Goal: Task Accomplishment & Management: Manage account settings

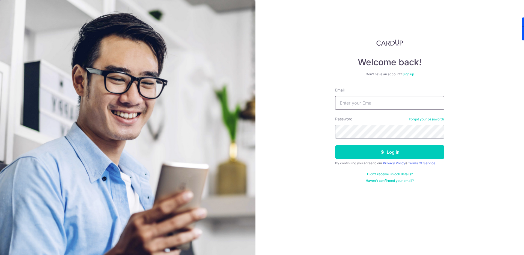
click at [367, 99] on input "Email" at bounding box center [389, 103] width 109 height 14
click at [365, 104] on input "Email" at bounding box center [389, 103] width 109 height 14
type input "racheldigitalninja@gmail.com"
click at [458, 76] on div "Welcome back! Don’t have an account? Sign up Email racheldigitalninja@gmail.com…" at bounding box center [390, 127] width 269 height 255
click at [396, 100] on input "Email" at bounding box center [389, 103] width 109 height 14
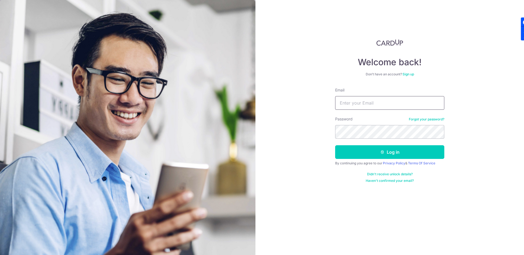
click at [389, 102] on input "Email" at bounding box center [389, 103] width 109 height 14
type input "racheldigitalninja@gmail.com"
click at [458, 49] on div "Welcome back! Don’t have an account? Sign up Email racheldigitalninja@gmail.com…" at bounding box center [390, 127] width 269 height 255
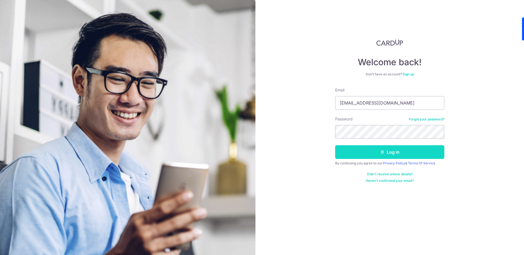
click at [372, 150] on button "Log in" at bounding box center [389, 152] width 109 height 14
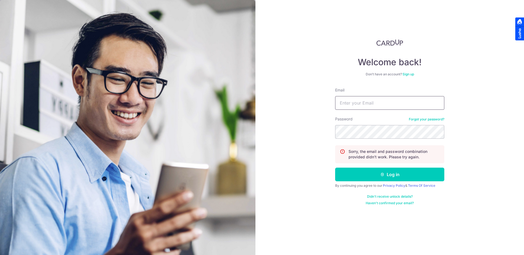
click at [376, 100] on input "Email" at bounding box center [389, 103] width 109 height 14
type input "[EMAIL_ADDRESS][DOMAIN_NAME]"
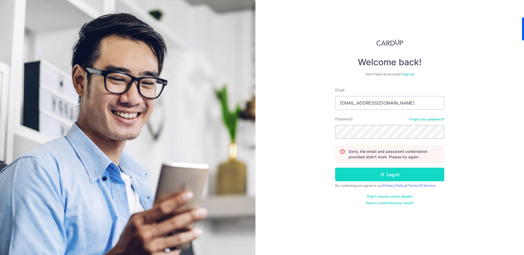
click at [371, 171] on button "Log in" at bounding box center [389, 175] width 109 height 14
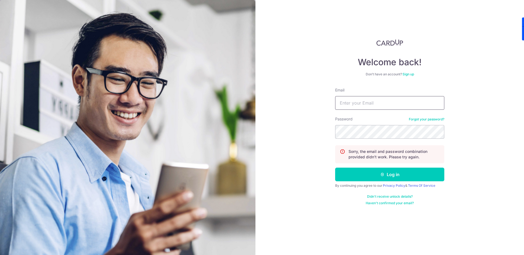
click at [383, 99] on input "Email" at bounding box center [389, 103] width 109 height 14
type input "[EMAIL_ADDRESS][DOMAIN_NAME]"
click at [304, 54] on div "Welcome back! Don’t have an account? Sign up Email [EMAIL_ADDRESS][DOMAIN_NAME]…" at bounding box center [390, 127] width 269 height 255
click at [424, 119] on link "Forgot your password?" at bounding box center [426, 119] width 35 height 4
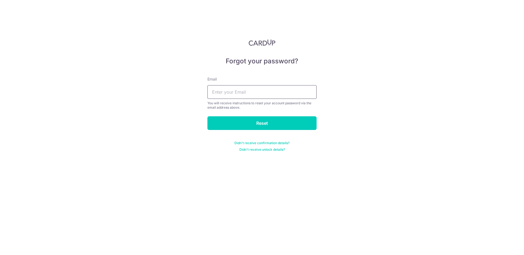
click at [280, 96] on input "text" at bounding box center [261, 92] width 109 height 14
type input "[EMAIL_ADDRESS][DOMAIN_NAME]"
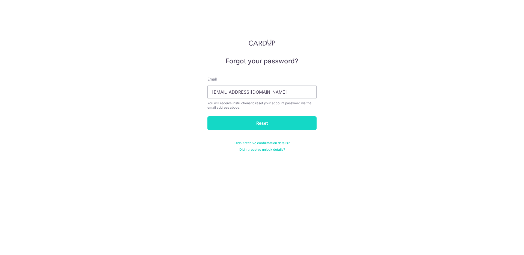
click at [260, 124] on input "Reset" at bounding box center [261, 123] width 109 height 14
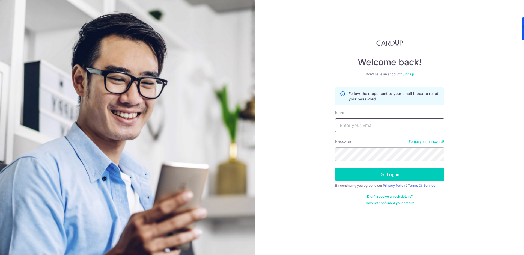
click at [366, 125] on input "Email" at bounding box center [389, 125] width 109 height 14
type input "racheldigitalninja@gmail.com"
click at [412, 142] on link "Forgot your password?" at bounding box center [426, 142] width 35 height 4
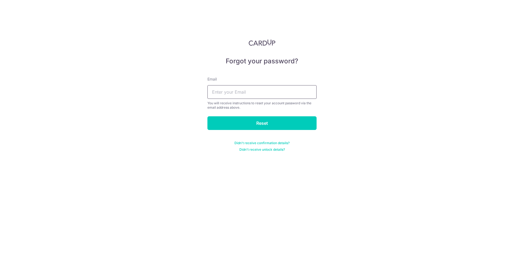
click at [276, 97] on input "text" at bounding box center [261, 92] width 109 height 14
type input "racheldigitalninja@gmail.com"
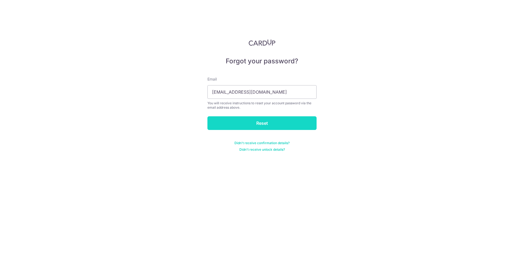
click at [265, 123] on input "Reset" at bounding box center [261, 123] width 109 height 14
